Goal: Transaction & Acquisition: Purchase product/service

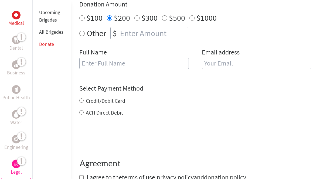
scroll to position [203, 0]
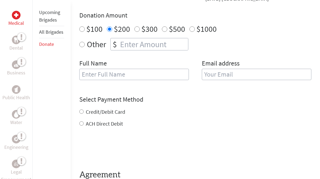
click at [145, 76] on input "text" at bounding box center [134, 74] width 110 height 11
type input "[PERSON_NAME]"
type input "[EMAIL_ADDRESS][DOMAIN_NAME]"
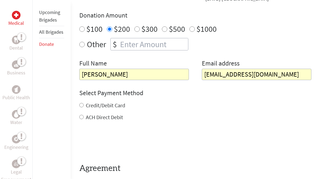
click at [83, 108] on input "Credit/Debit Card" at bounding box center [81, 105] width 4 height 4
radio input "true"
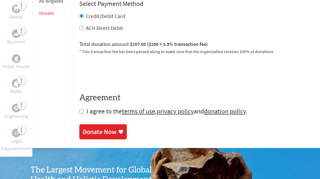
scroll to position [293, 0]
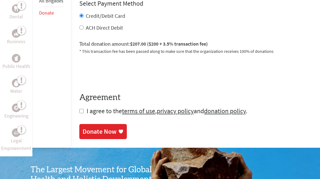
click at [81, 112] on input "checkbox" at bounding box center [81, 111] width 4 height 4
checkbox input "true"
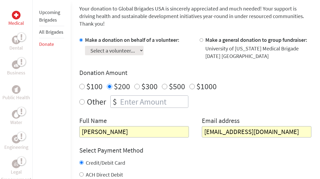
scroll to position [146, 0]
select select "C8620F6C-7432-11EF-BF8B-42010A8A0043"
click option "[PERSON_NAME]" at bounding box center [0, 0] width 0 height 0
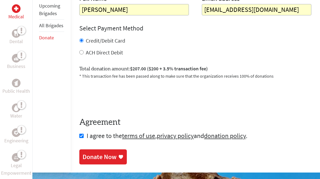
scroll to position [268, 0]
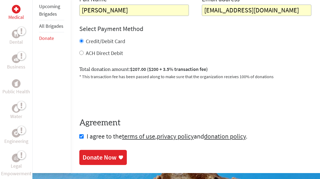
click at [102, 160] on div "Donate Now" at bounding box center [100, 157] width 34 height 9
